Goal: Find specific page/section: Locate a particular part of the current website

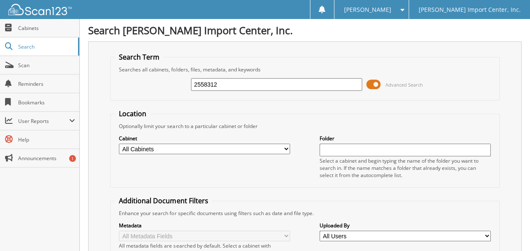
type input "2558312"
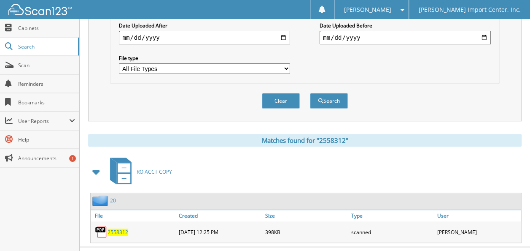
scroll to position [250, 0]
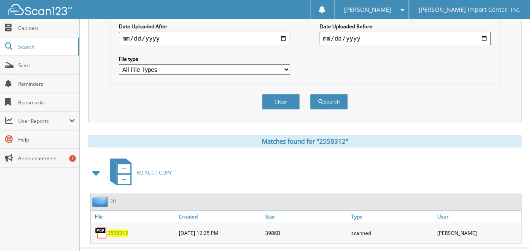
click at [117, 229] on span "2558312" at bounding box center [118, 232] width 21 height 7
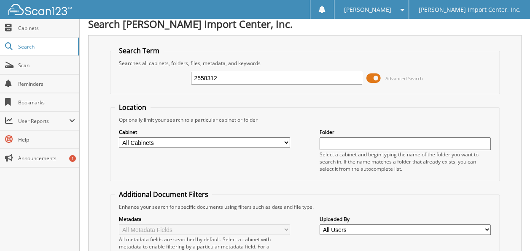
scroll to position [0, 0]
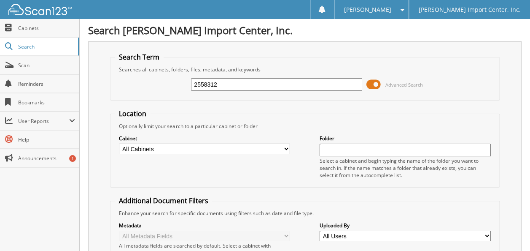
click at [235, 81] on input "2558312" at bounding box center [276, 84] width 171 height 13
type input "2"
type input "2554450"
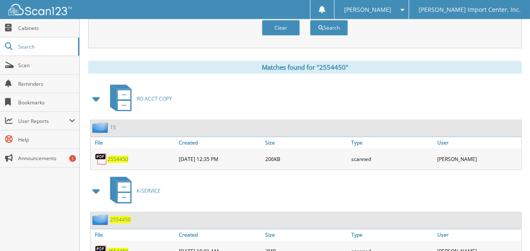
scroll to position [349, 0]
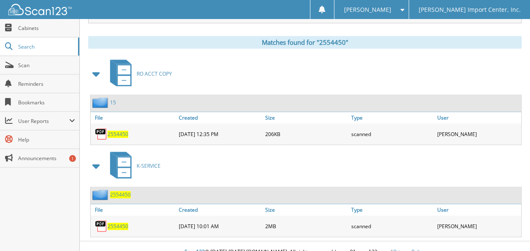
click at [114, 222] on span "2554450" at bounding box center [118, 225] width 21 height 7
click at [122, 130] on span "2554450" at bounding box center [118, 133] width 21 height 7
click at [114, 222] on span "2554450" at bounding box center [118, 225] width 21 height 7
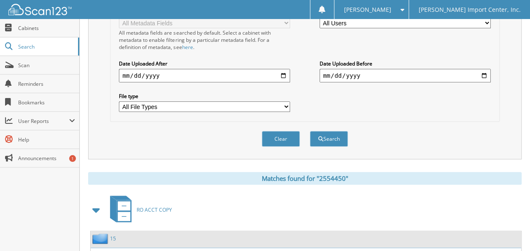
scroll to position [0, 0]
